Goal: Task Accomplishment & Management: Use online tool/utility

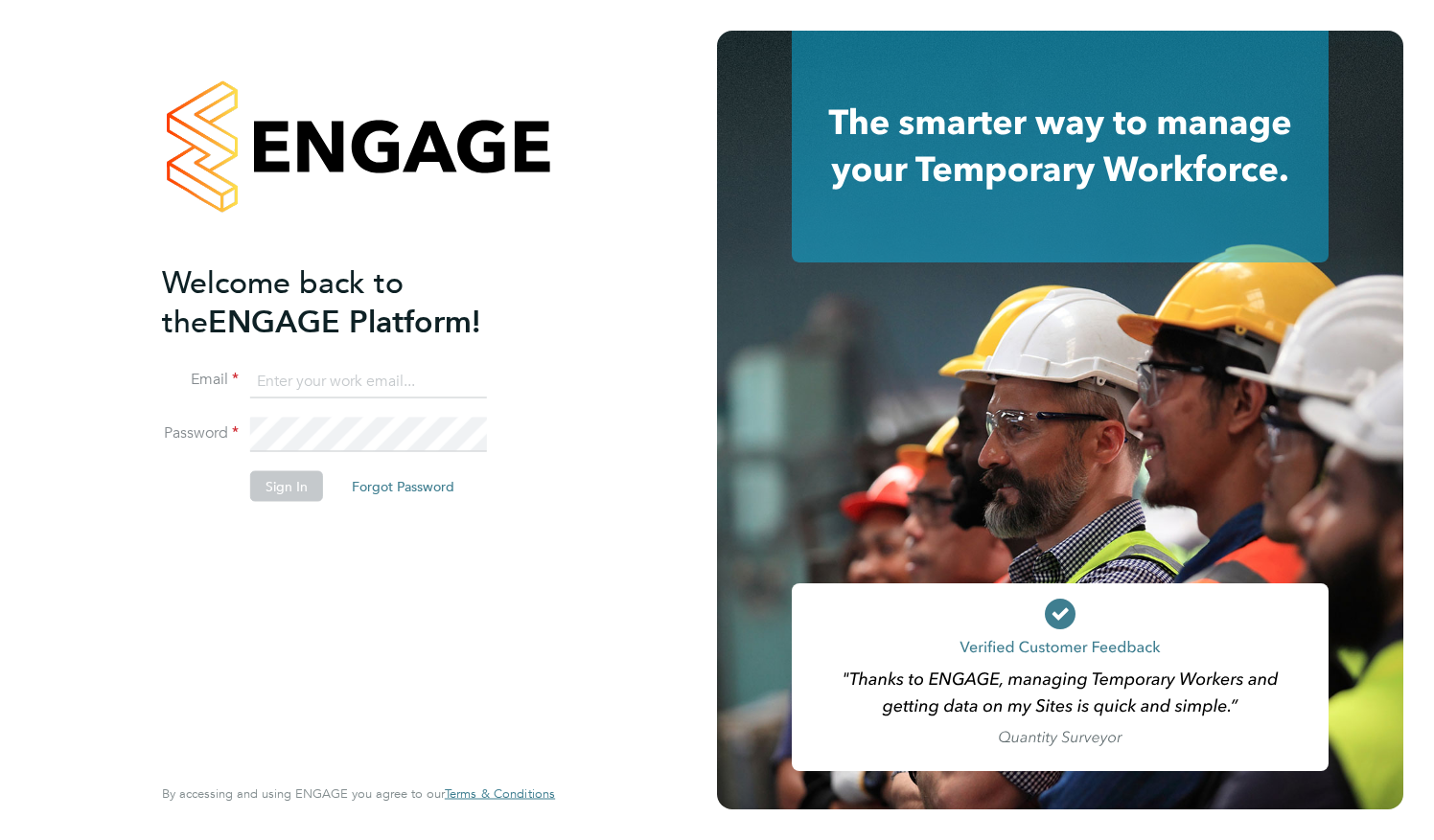
type input "[PERSON_NAME][EMAIL_ADDRESS][DOMAIN_NAME]"
click at [285, 495] on button "Sign In" at bounding box center [286, 485] width 73 height 31
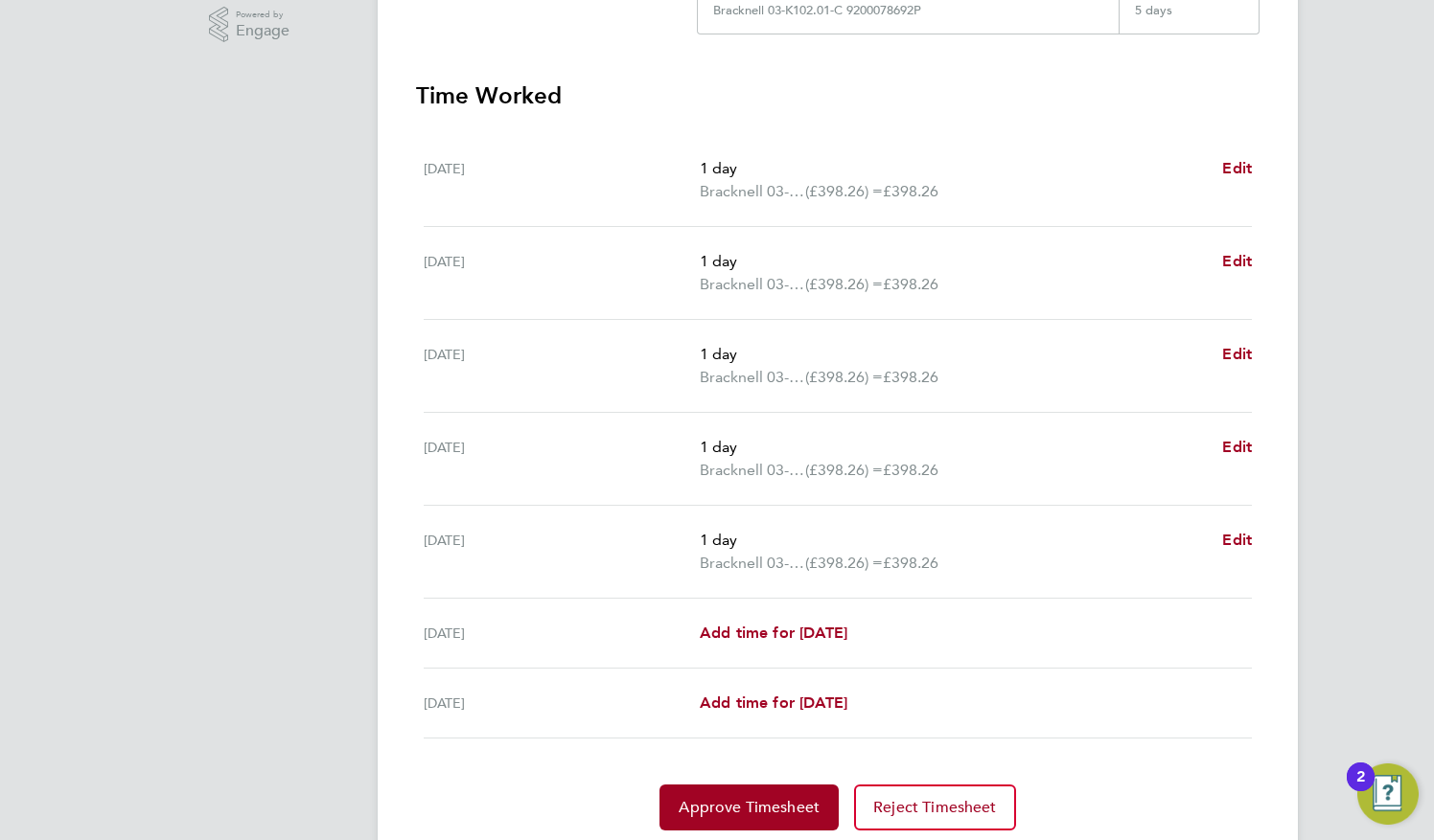
scroll to position [555, 0]
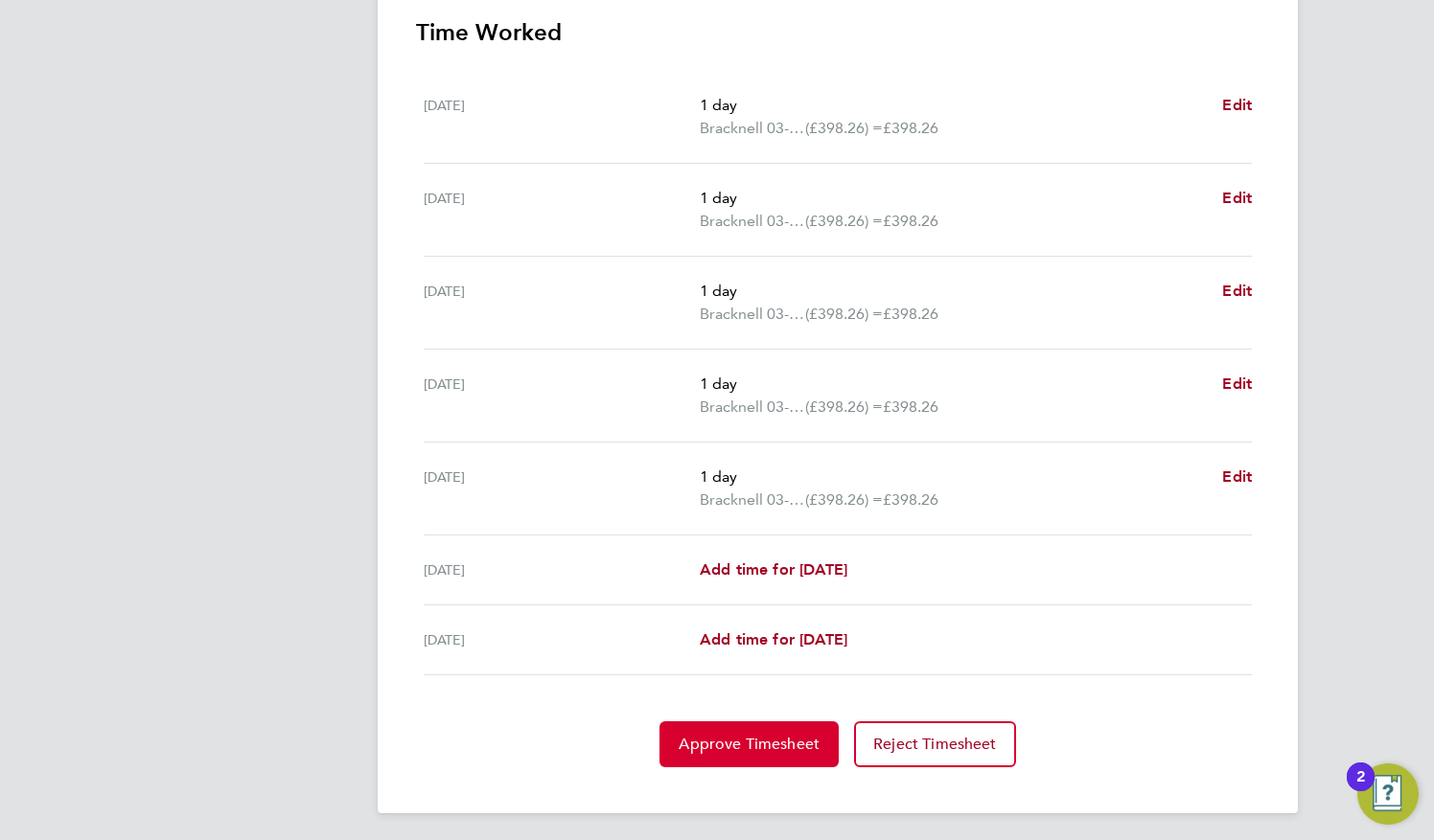
click at [746, 740] on span "Approve Timesheet" at bounding box center [748, 743] width 140 height 19
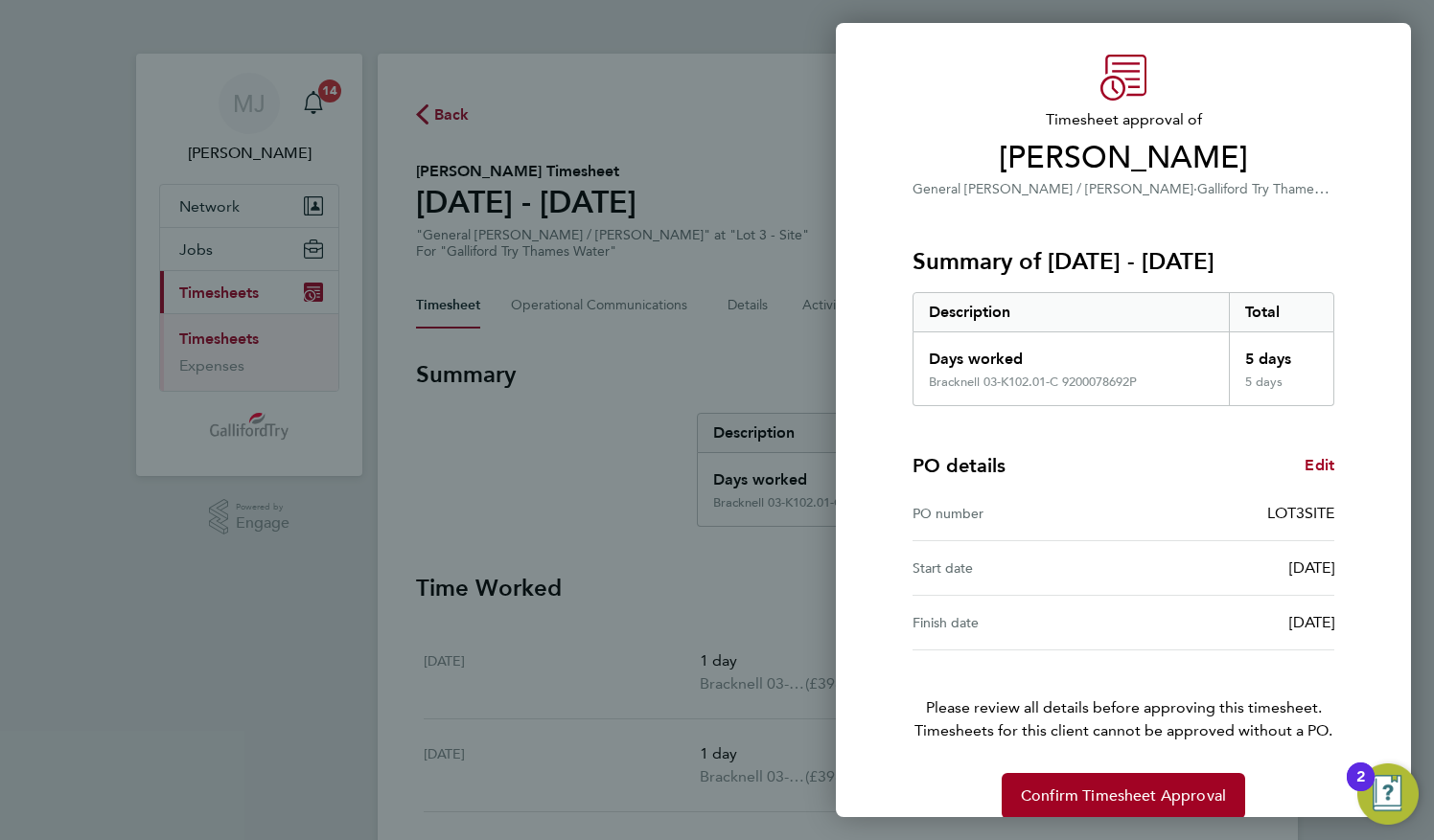
scroll to position [75, 0]
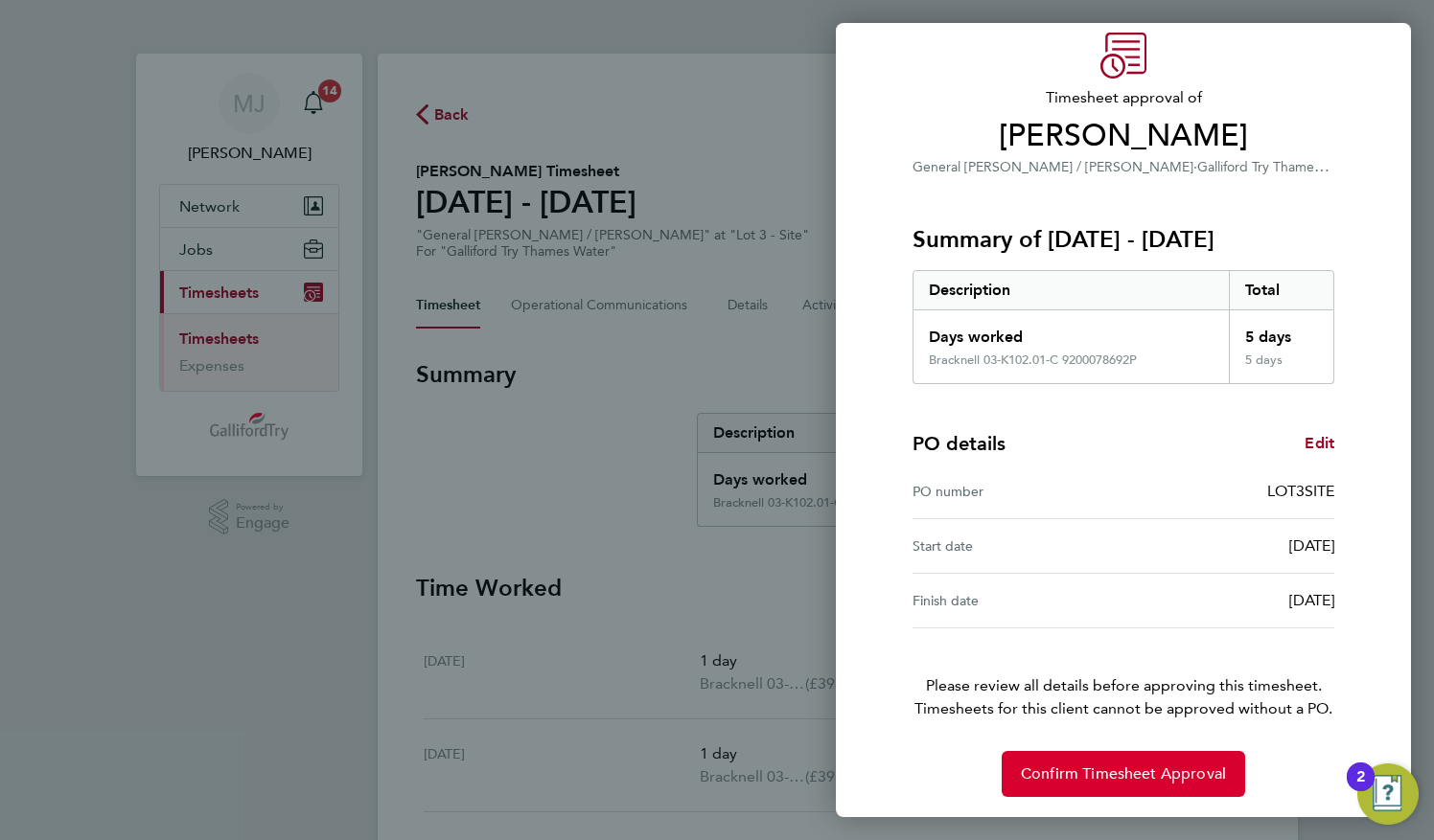
click at [1096, 774] on span "Confirm Timesheet Approval" at bounding box center [1123, 773] width 205 height 19
